Goal: Navigation & Orientation: Understand site structure

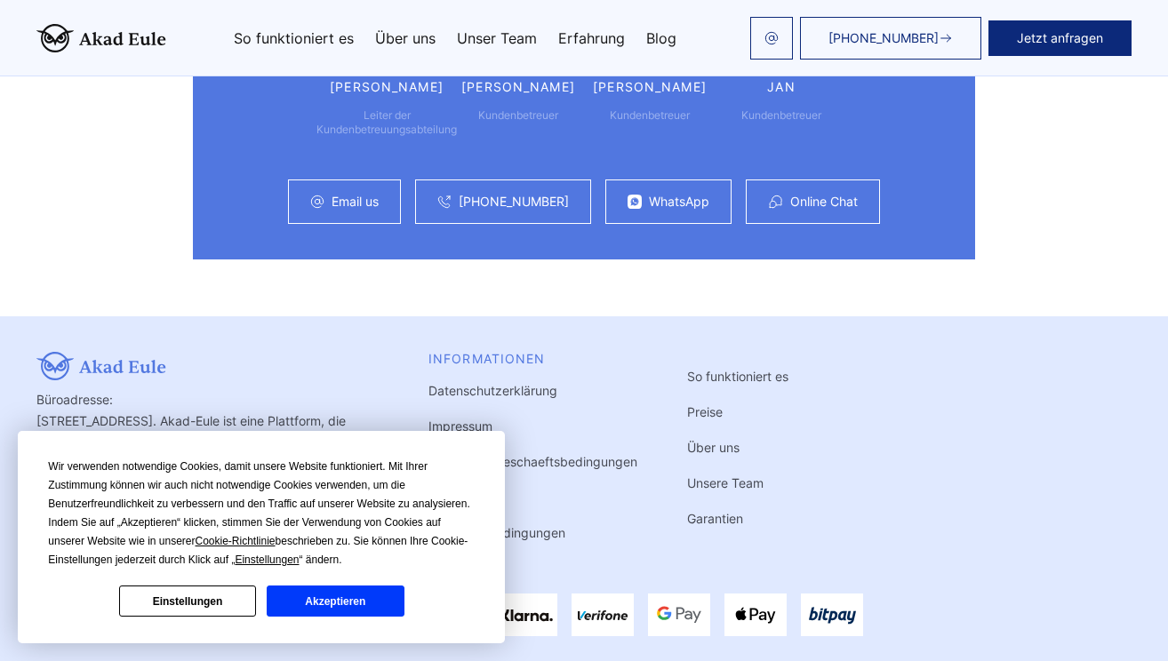
scroll to position [4693, 0]
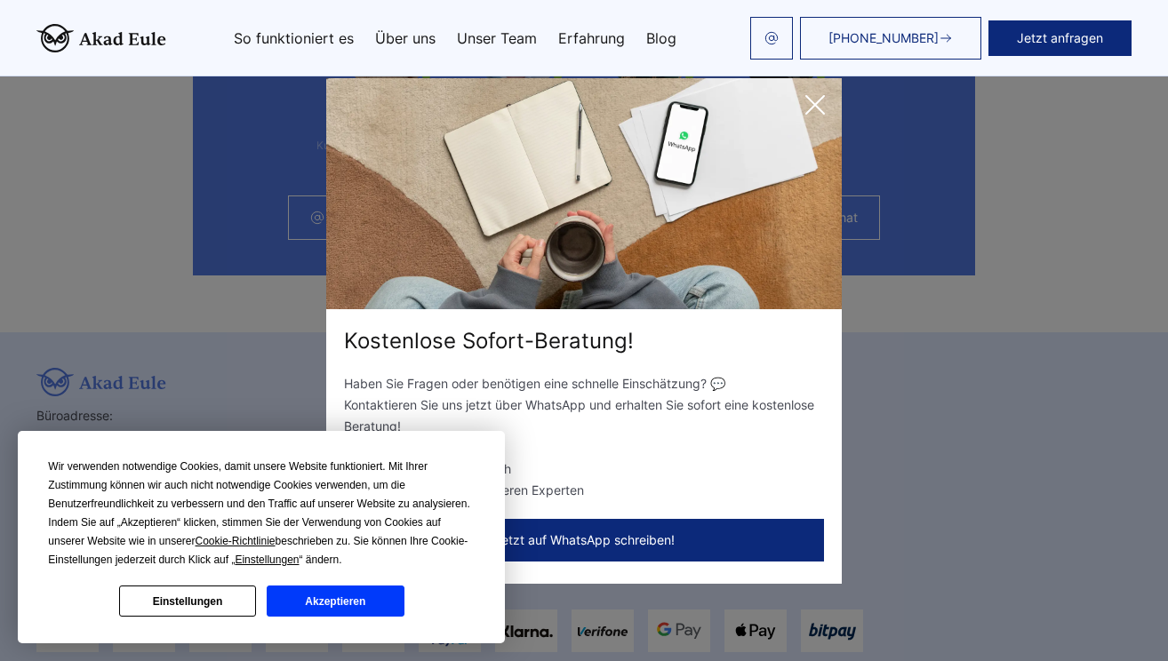
click at [812, 108] on icon at bounding box center [815, 105] width 18 height 18
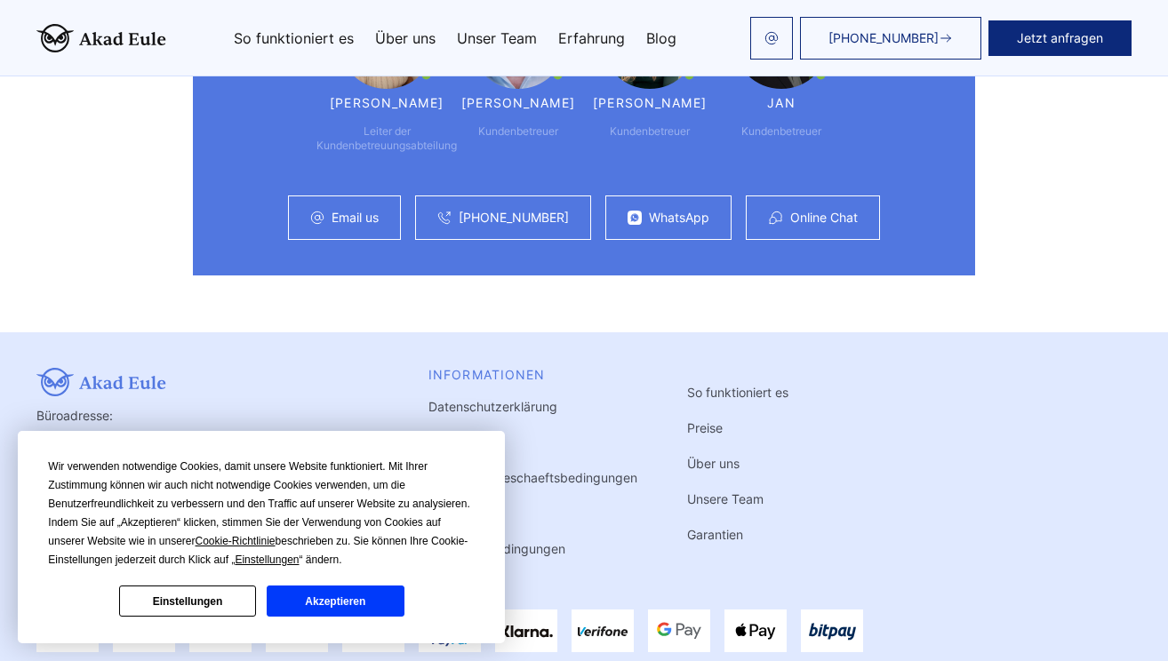
click at [732, 492] on link "Unsere Team" at bounding box center [725, 499] width 76 height 15
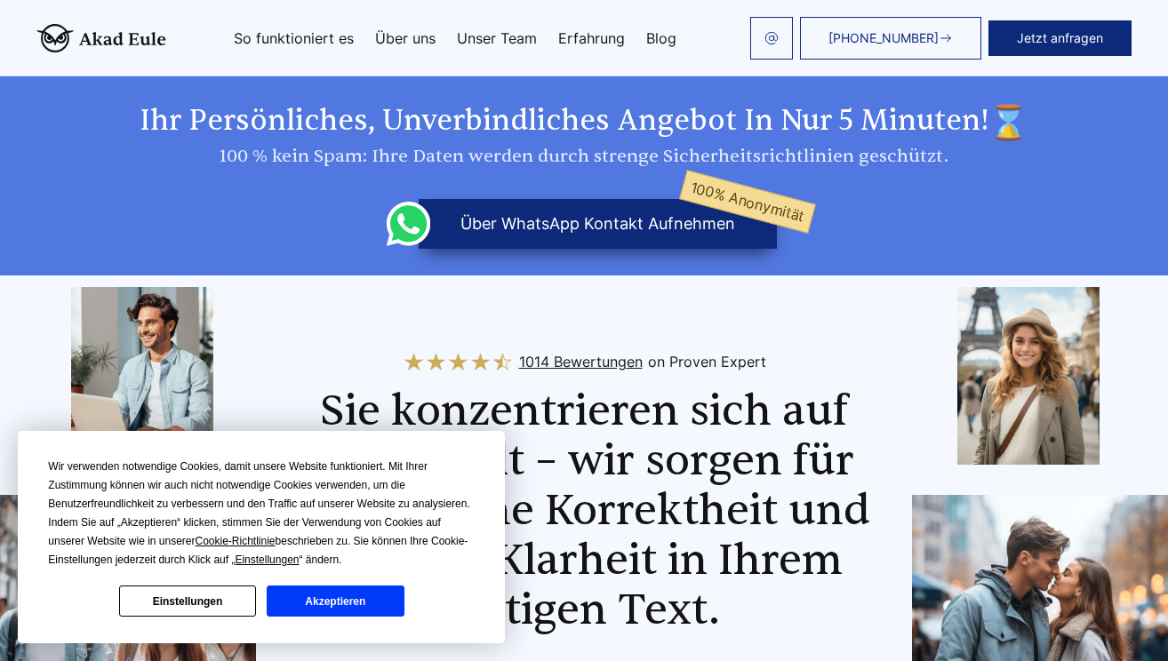
scroll to position [4693, 0]
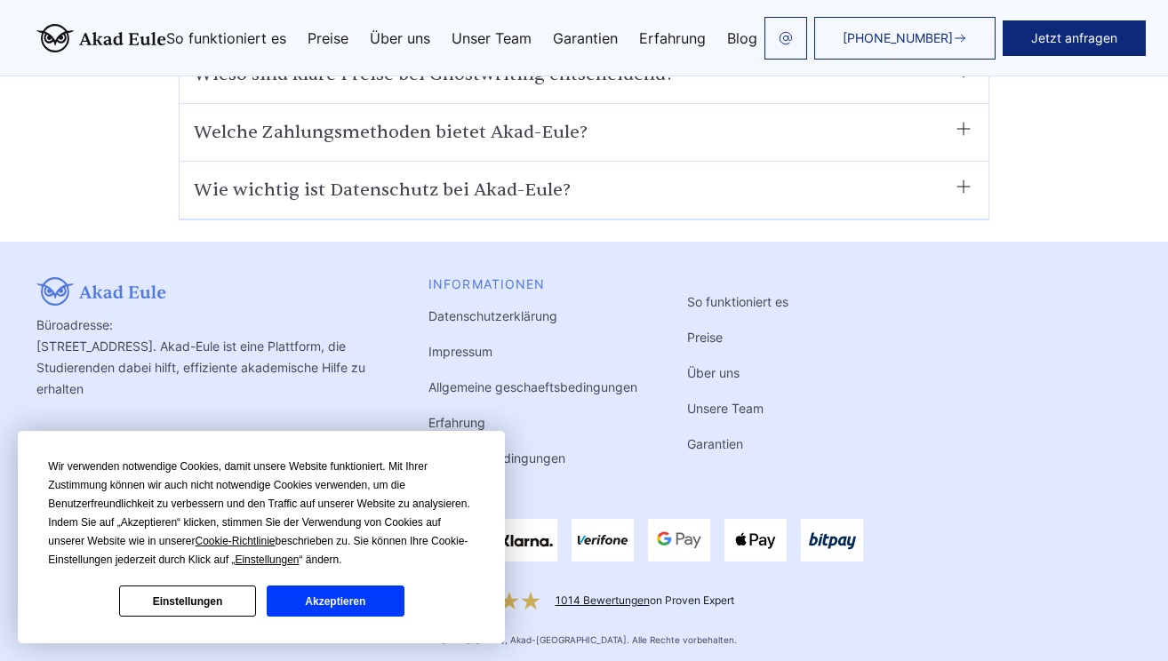
scroll to position [11585, 0]
click at [460, 349] on link "Impressum" at bounding box center [460, 351] width 64 height 15
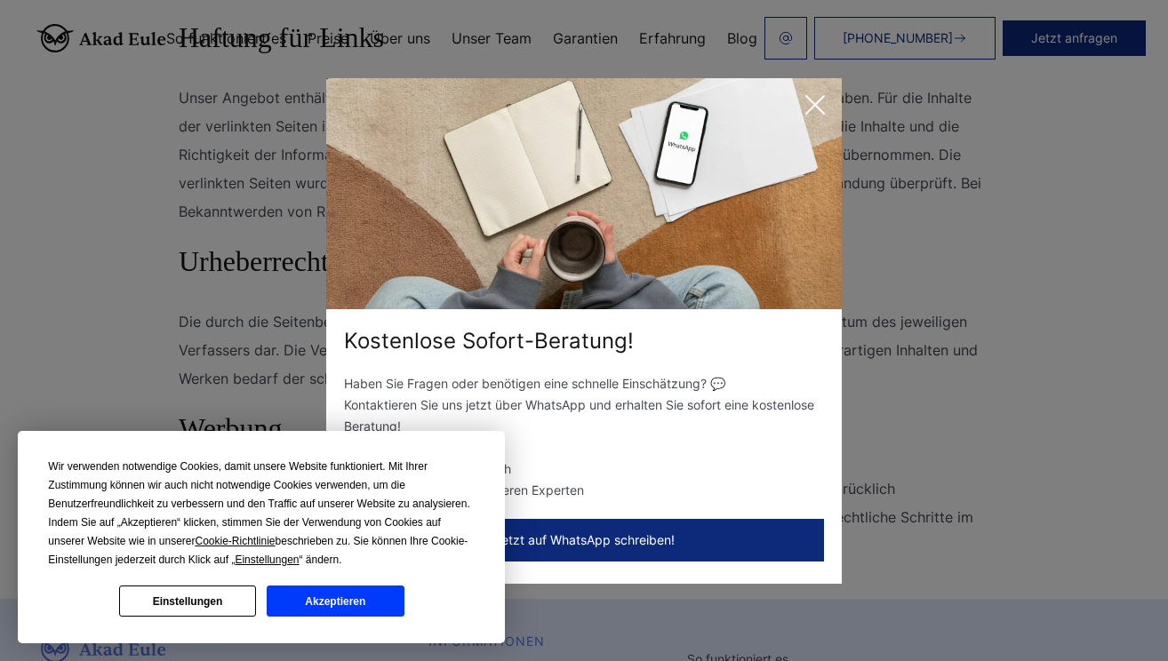
scroll to position [1260, 0]
click at [820, 105] on icon at bounding box center [815, 105] width 36 height 36
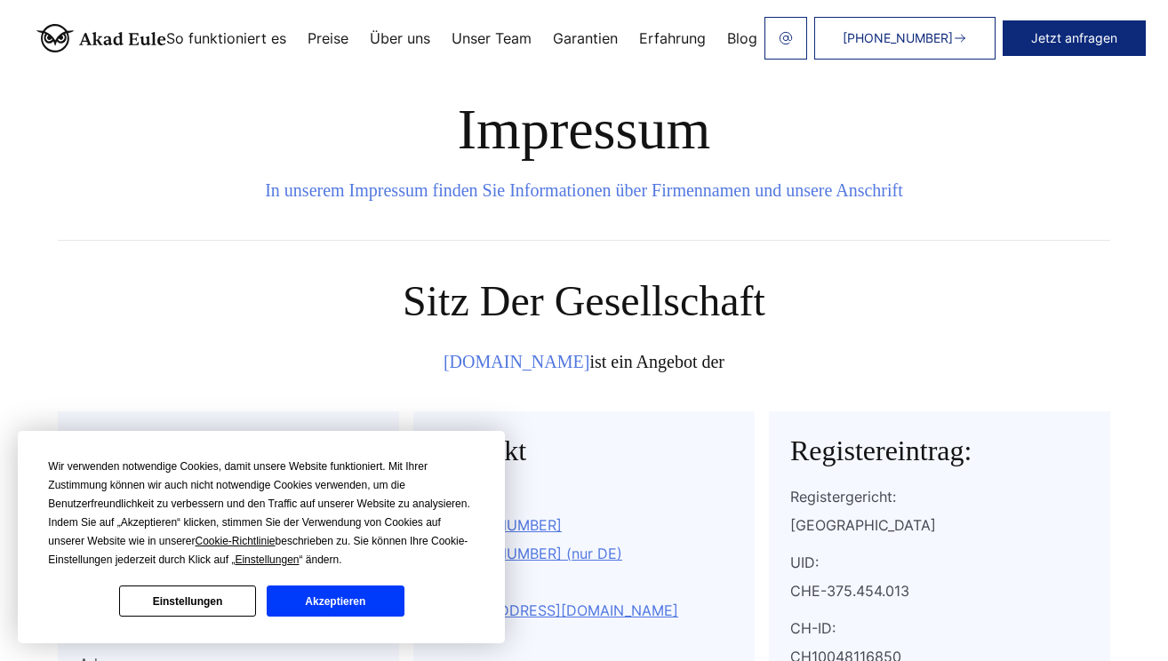
scroll to position [0, 0]
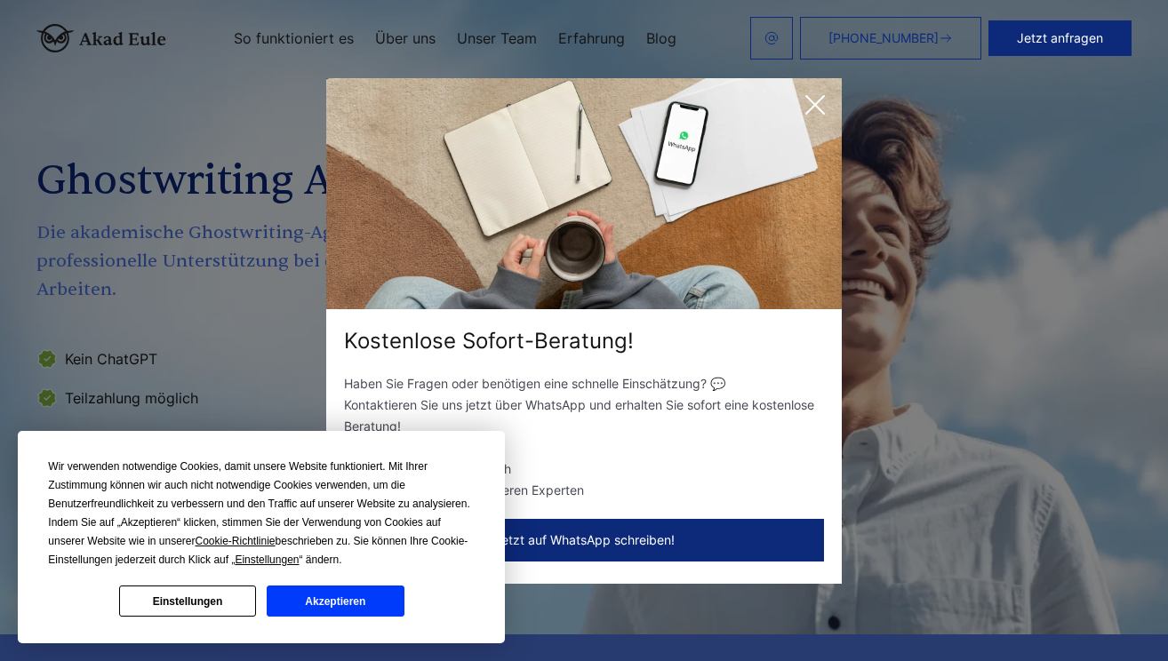
click at [813, 103] on icon at bounding box center [815, 105] width 18 height 18
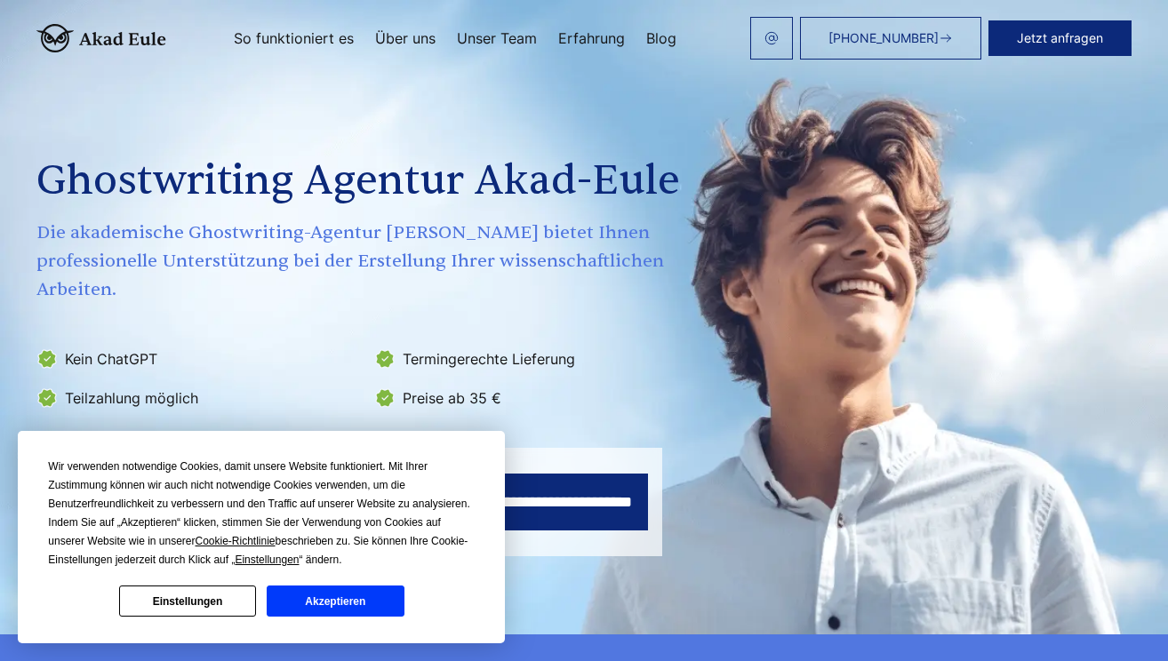
click at [403, 40] on link "Über uns" at bounding box center [405, 38] width 60 height 14
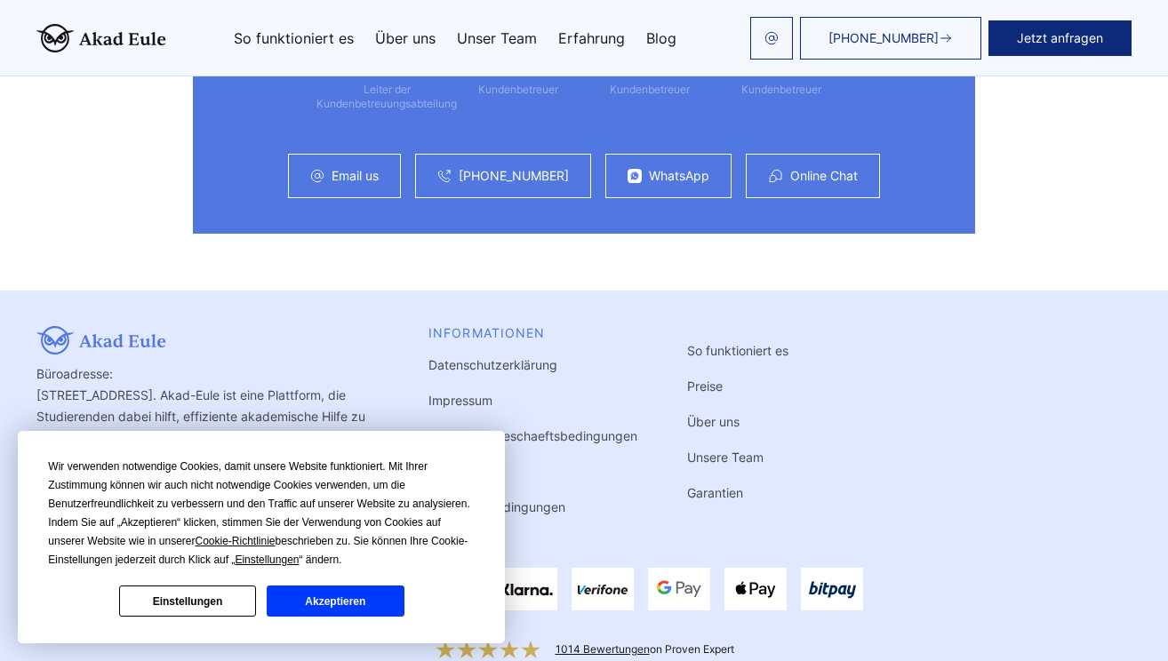
scroll to position [4734, 0]
click at [456, 394] on link "Impressum" at bounding box center [460, 401] width 64 height 15
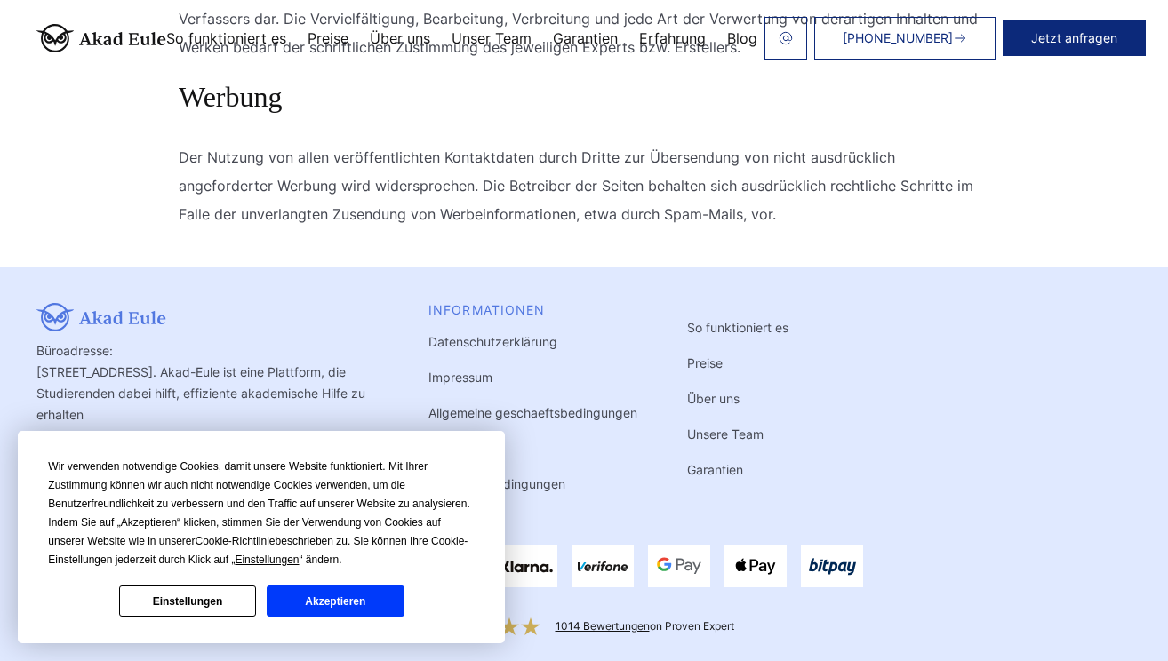
scroll to position [1589, 0]
click at [365, 592] on button "Akzeptieren" at bounding box center [335, 601] width 137 height 31
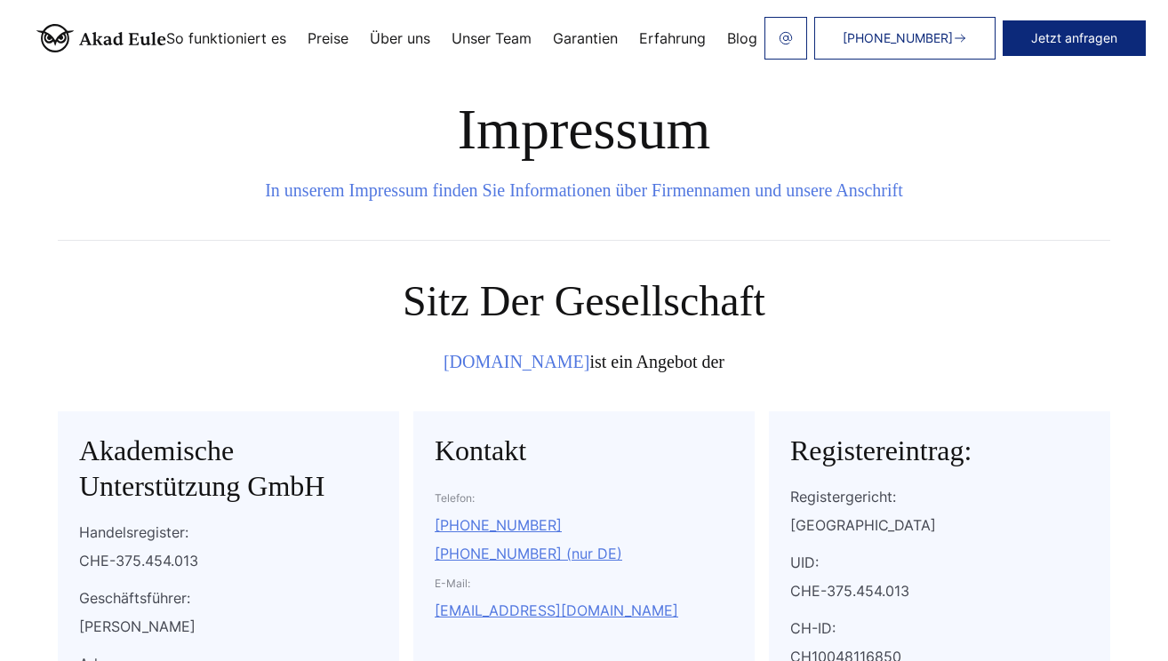
scroll to position [0, 0]
click at [743, 38] on link "Blog" at bounding box center [742, 38] width 30 height 14
